Goal: Navigation & Orientation: Understand site structure

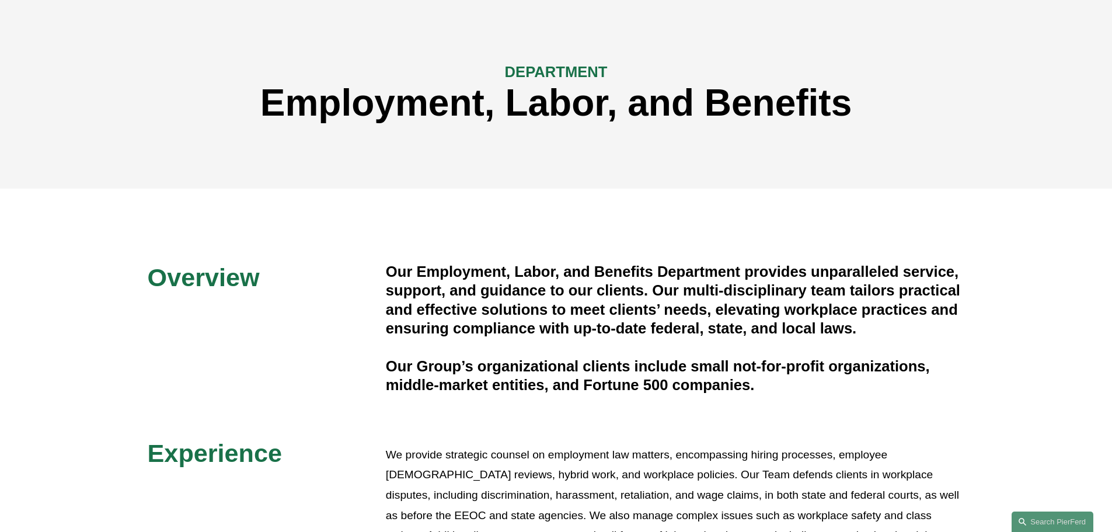
scroll to position [117, 0]
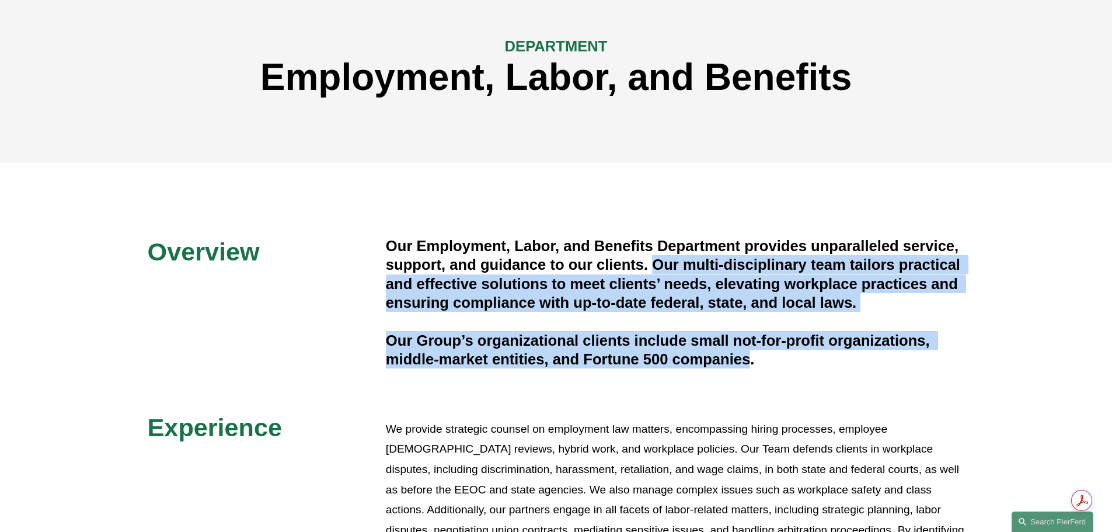
drag, startPoint x: 656, startPoint y: 263, endPoint x: 749, endPoint y: 358, distance: 132.0
click at [749, 358] on div "Our Employment, Labor, and Benefits Department provides unparalleled service, s…" at bounding box center [675, 302] width 579 height 132
copy div "Our multi-disciplinary team tailors practical and effective solutions to meet c…"
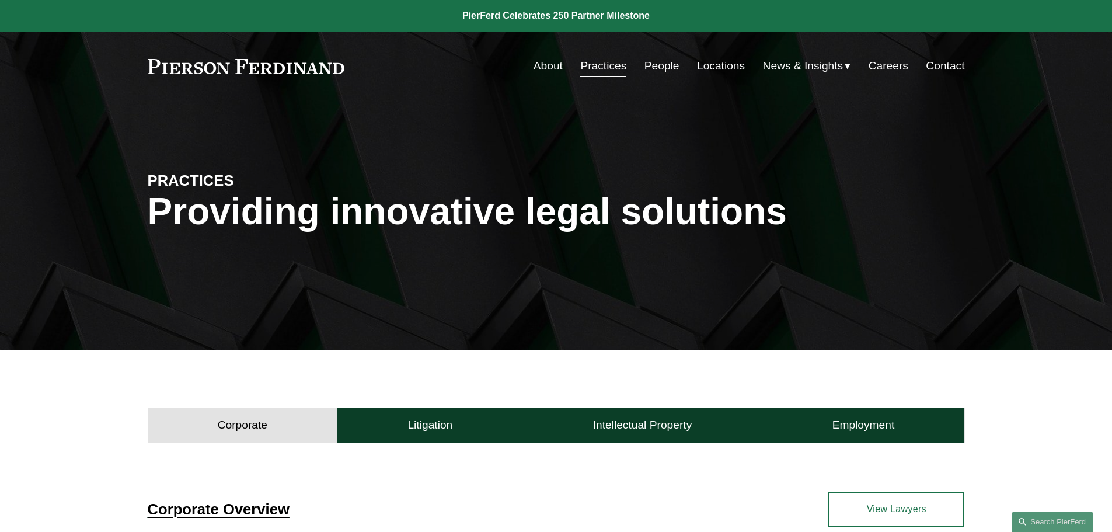
click at [708, 64] on link "Locations" at bounding box center [721, 66] width 48 height 22
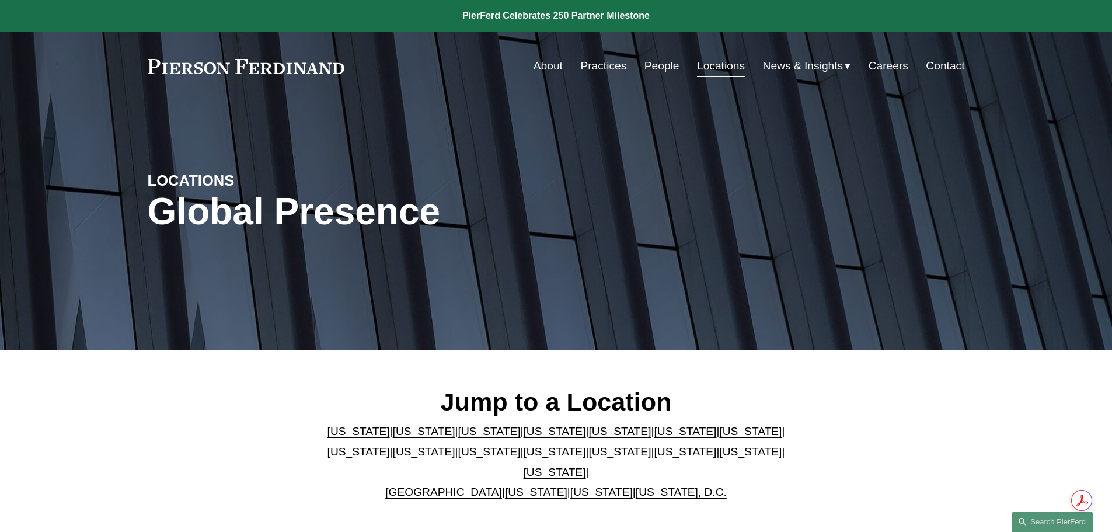
click at [947, 68] on link "Contact" at bounding box center [944, 66] width 39 height 22
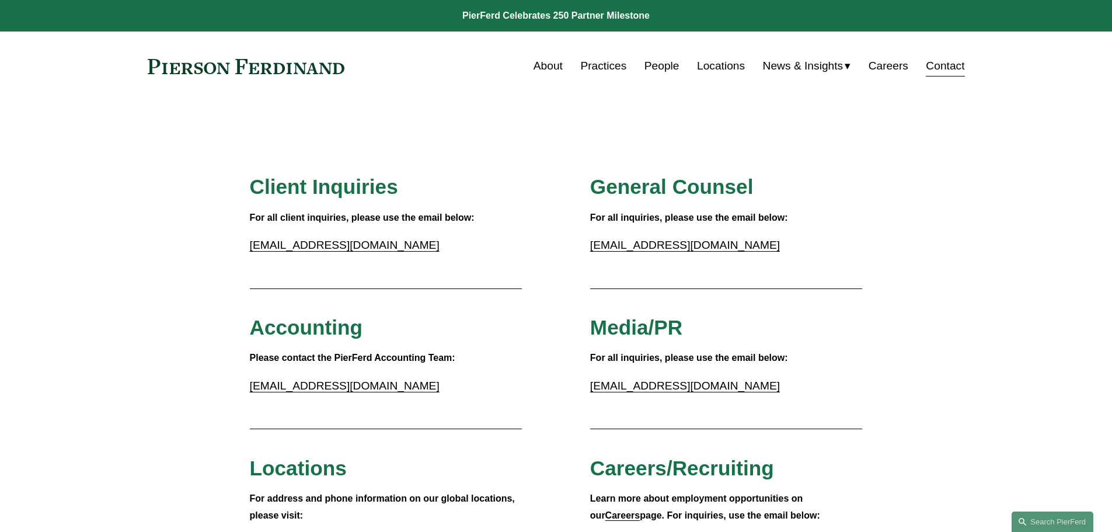
click at [658, 60] on link "People" at bounding box center [661, 66] width 35 height 22
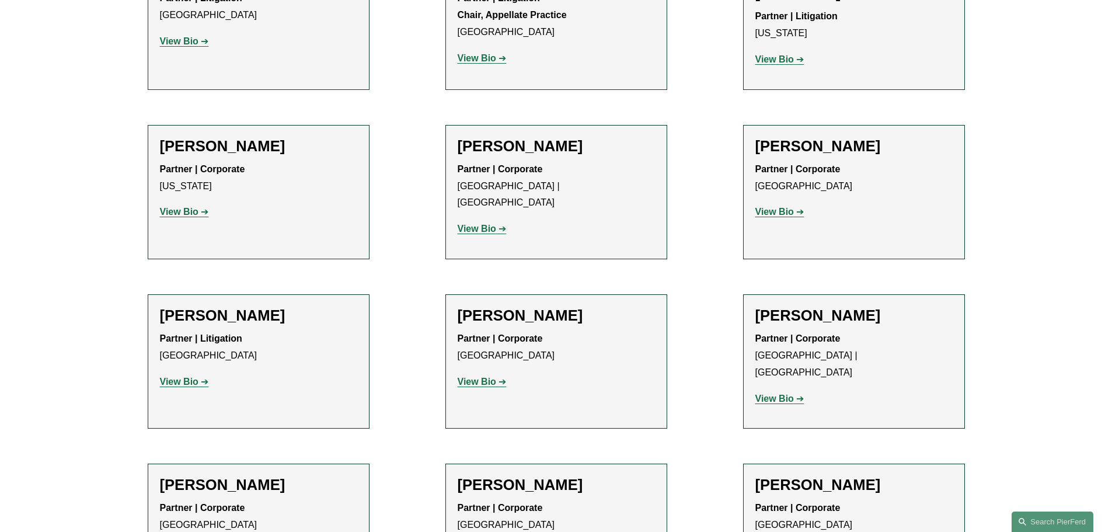
scroll to position [14026, 0]
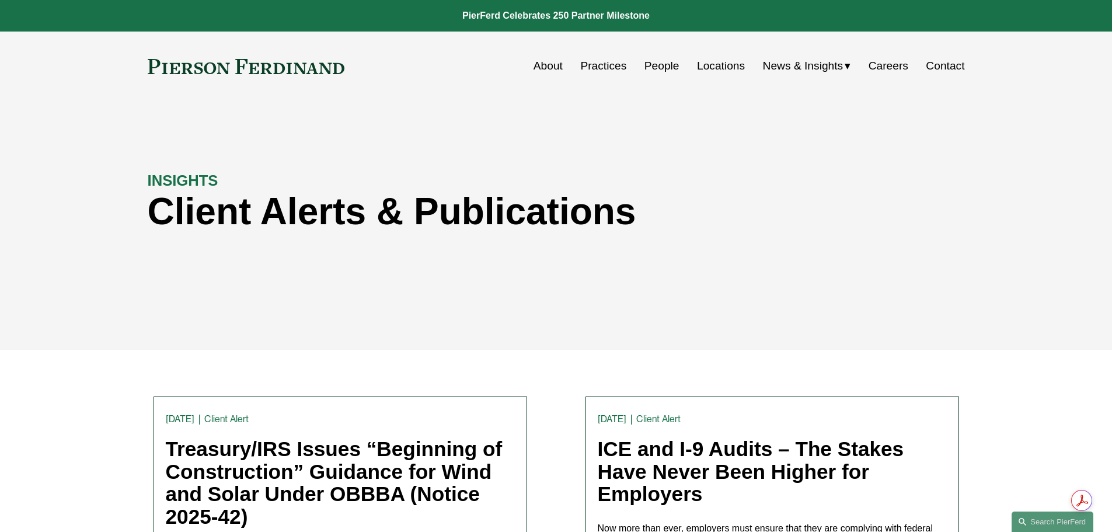
click at [533, 67] on link "About" at bounding box center [547, 66] width 29 height 22
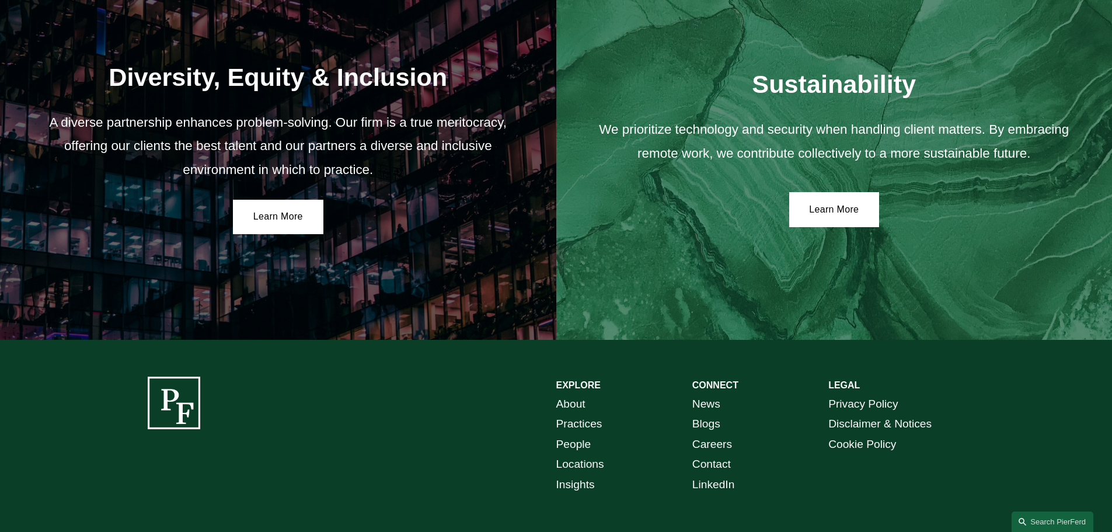
scroll to position [2135, 0]
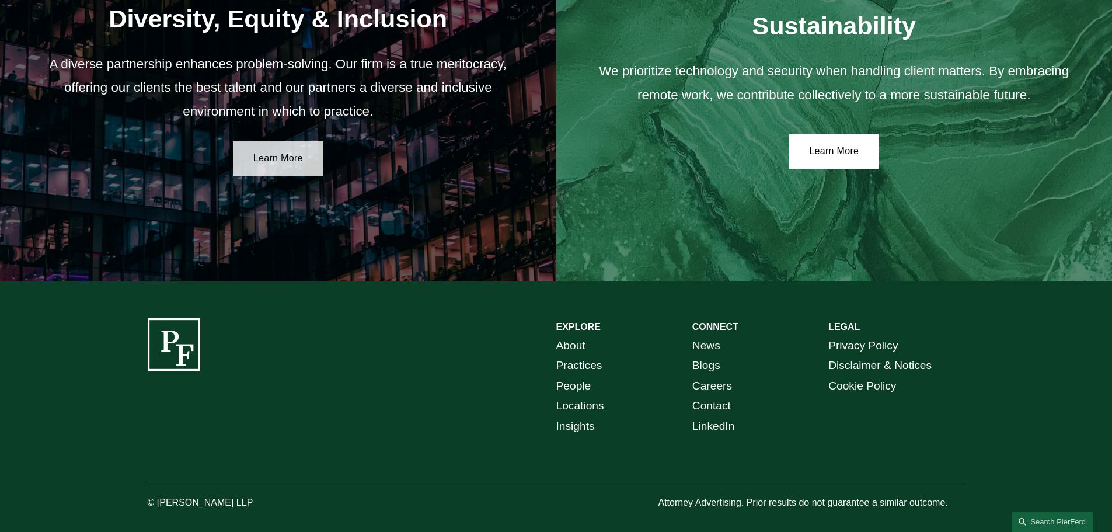
click at [252, 159] on link "Learn More" at bounding box center [278, 158] width 90 height 35
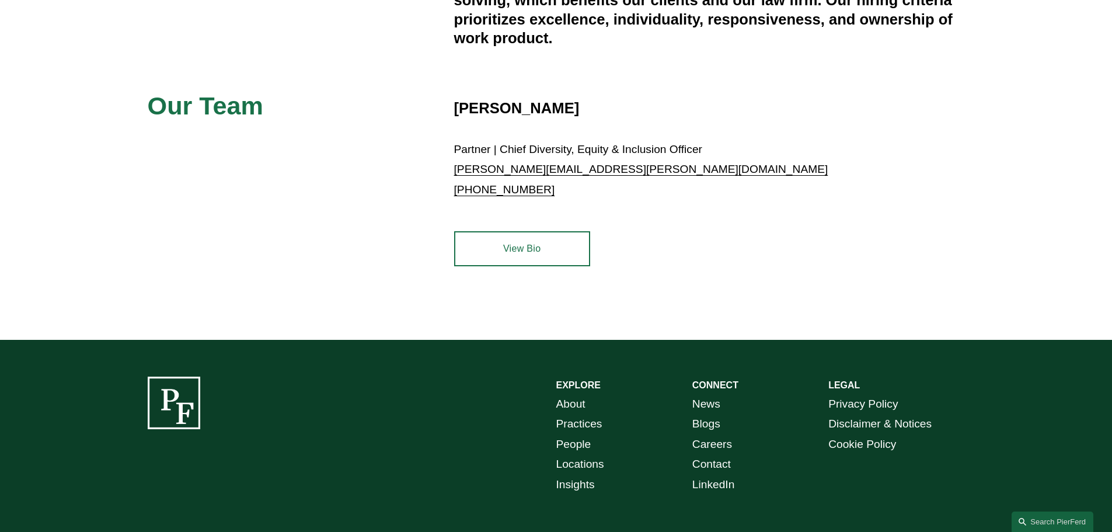
scroll to position [585, 0]
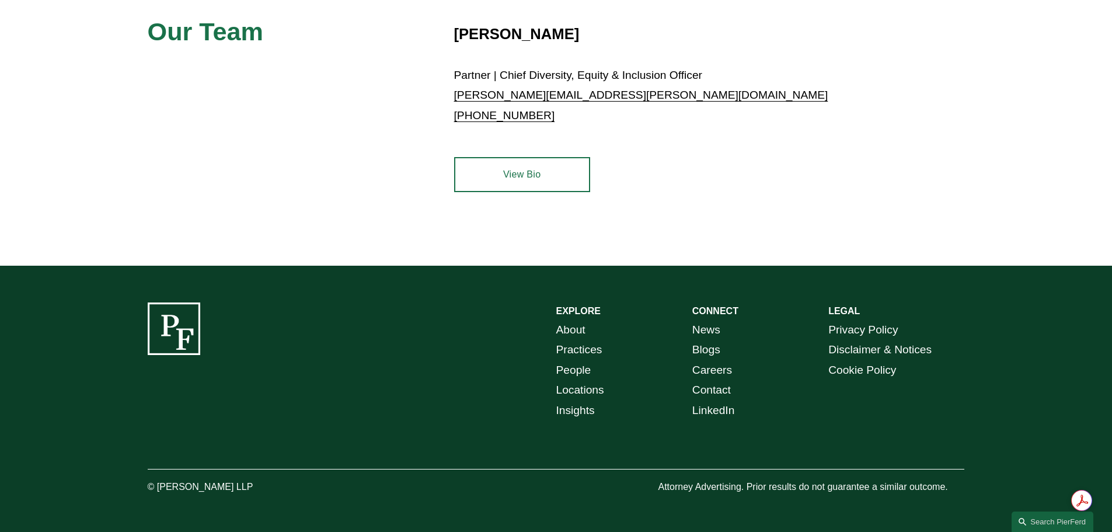
click at [163, 333] on div at bounding box center [174, 328] width 53 height 53
drag, startPoint x: 444, startPoint y: 308, endPoint x: 437, endPoint y: 306, distance: 7.4
click at [443, 308] on div "EXPLORE CONNECT About Practices People Locations Insights News Blogs Careers Co…" at bounding box center [556, 398] width 1112 height 193
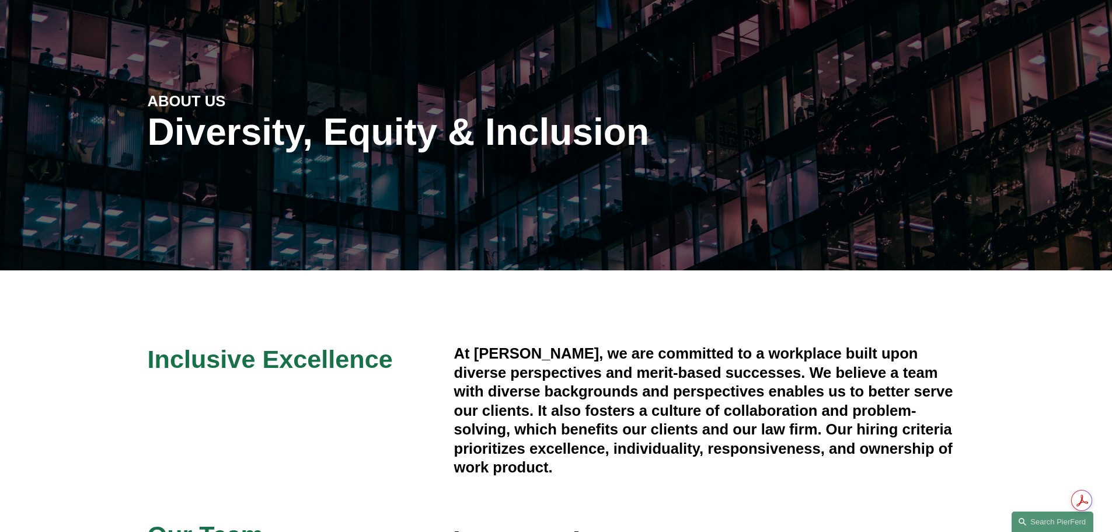
scroll to position [0, 0]
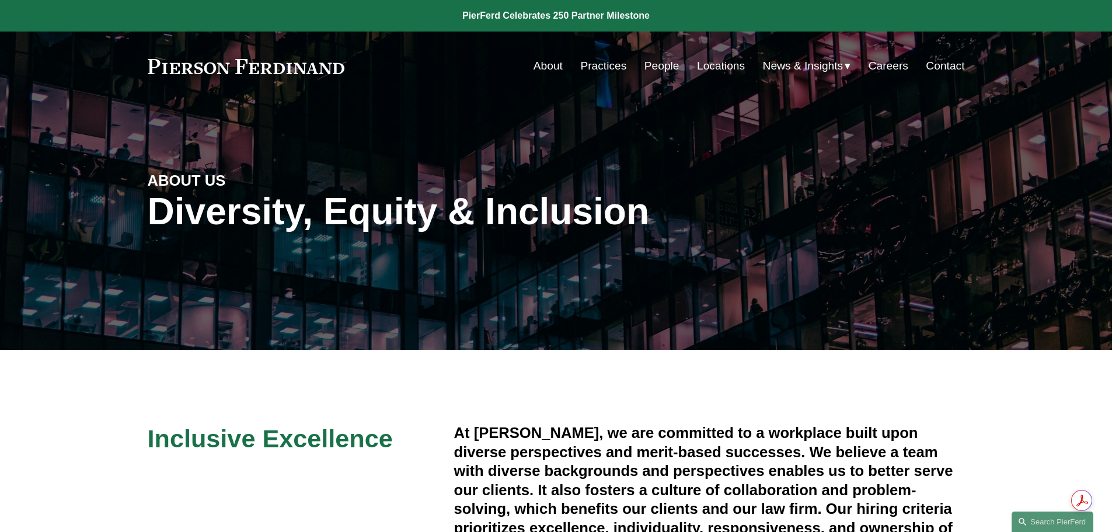
click at [542, 62] on link "About" at bounding box center [547, 66] width 29 height 22
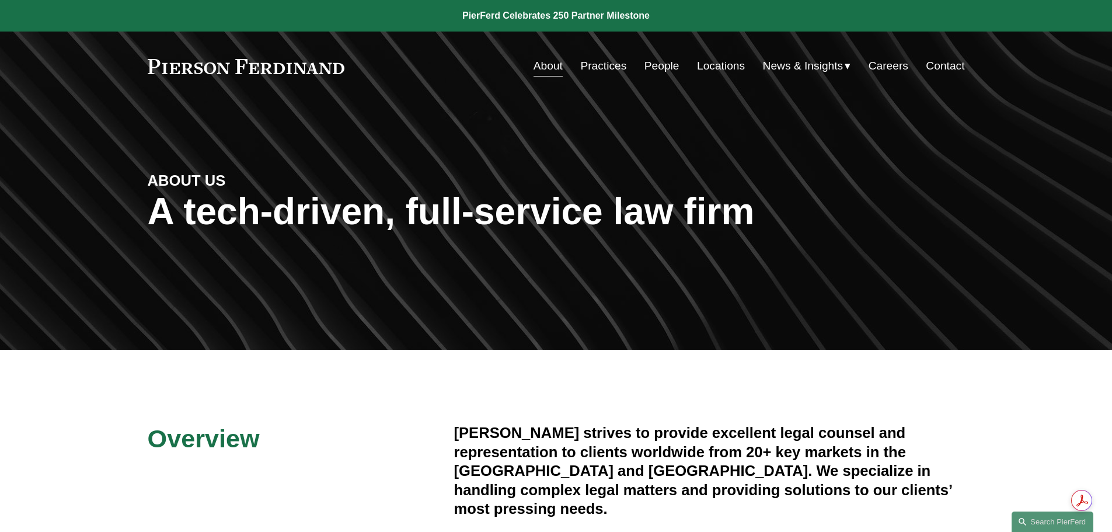
click at [606, 62] on link "Practices" at bounding box center [603, 66] width 46 height 22
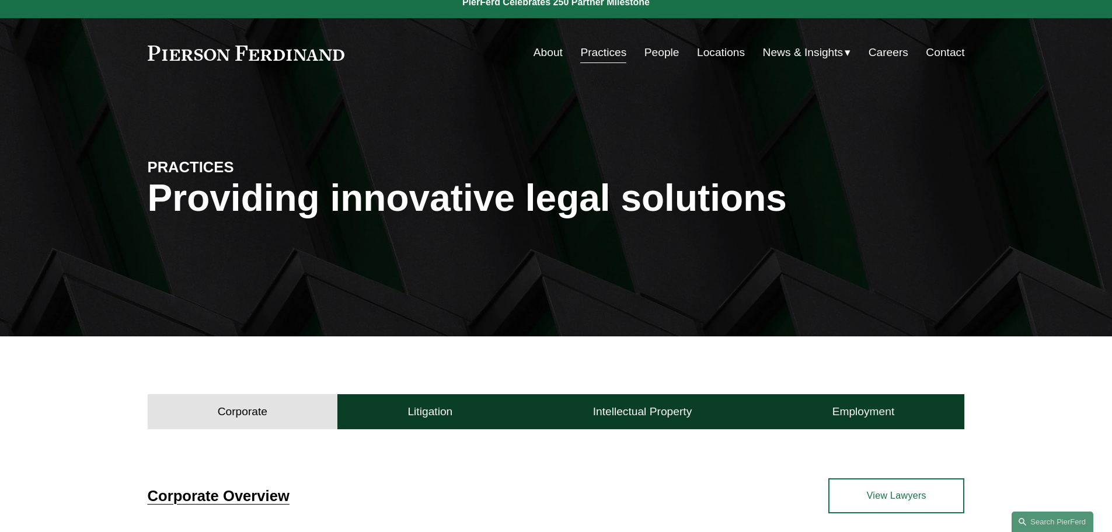
scroll to position [144, 0]
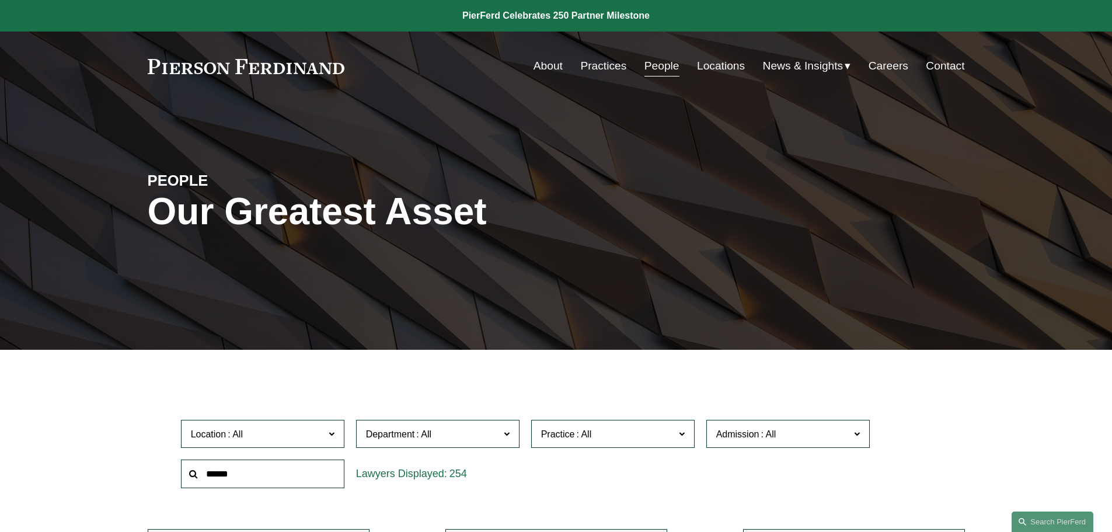
click at [947, 62] on link "Contact" at bounding box center [944, 66] width 39 height 22
